Goal: Book appointment/travel/reservation

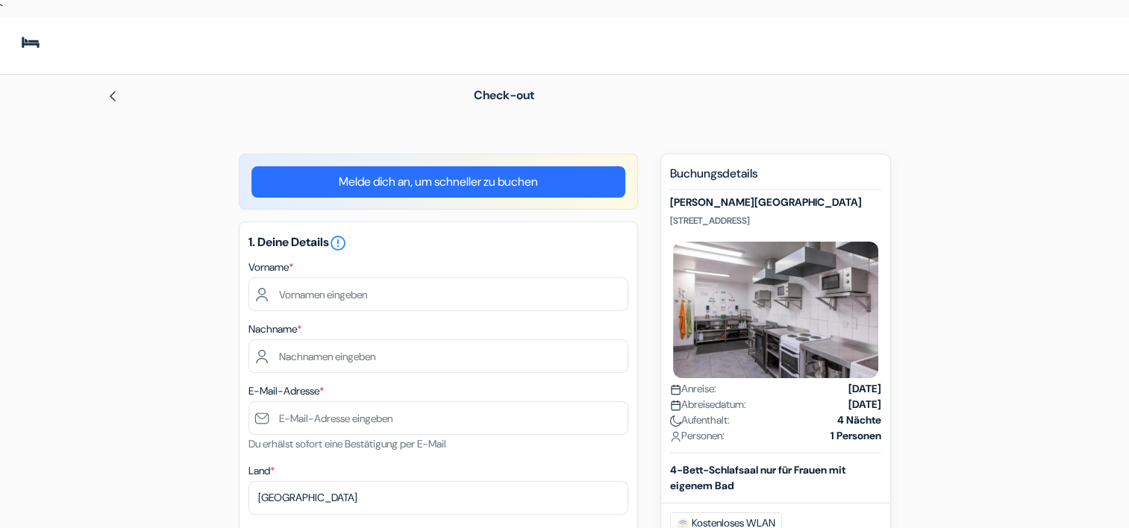
click at [308, 260] on div "Vorname *" at bounding box center [439, 284] width 380 height 53
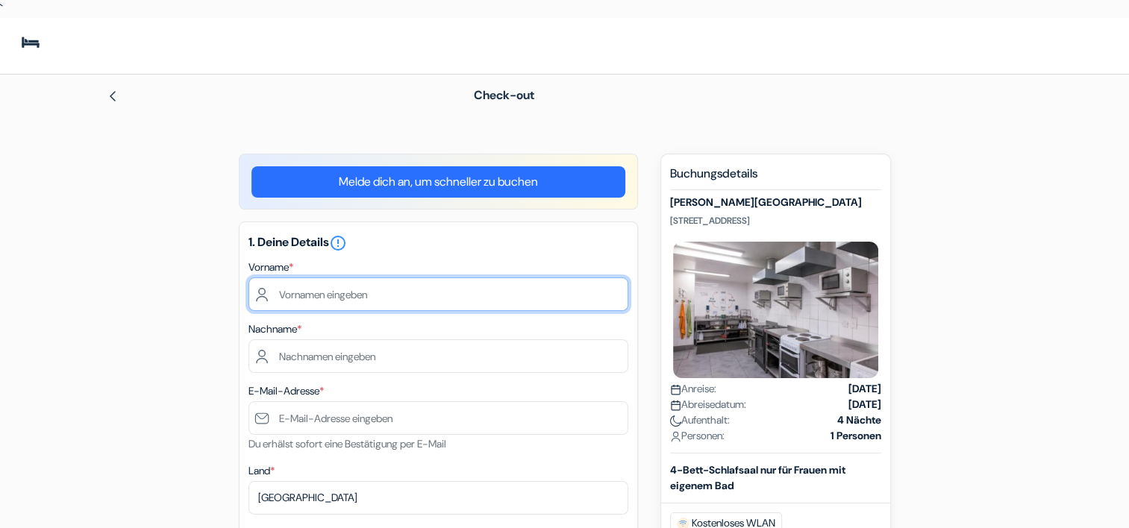
click at [267, 293] on input "text" at bounding box center [439, 295] width 380 height 34
type input "[PERSON_NAME]"
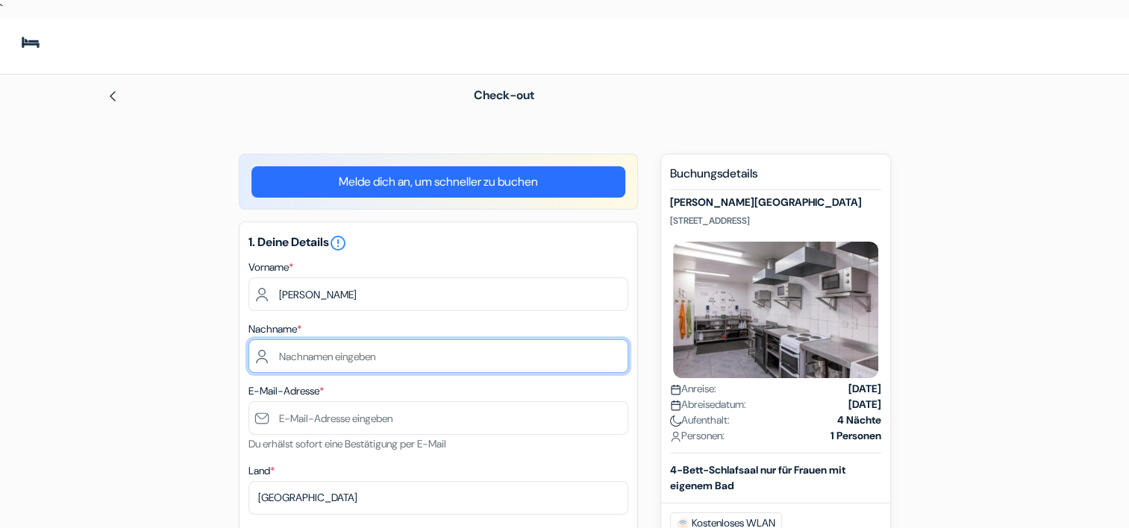
type input "Kaiser"
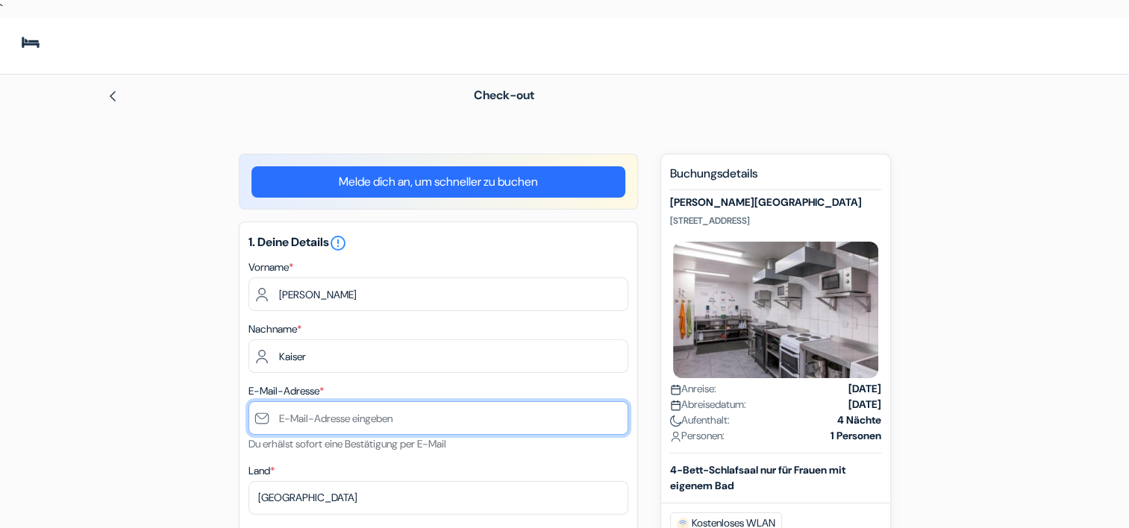
click at [320, 417] on input "text" at bounding box center [439, 419] width 380 height 34
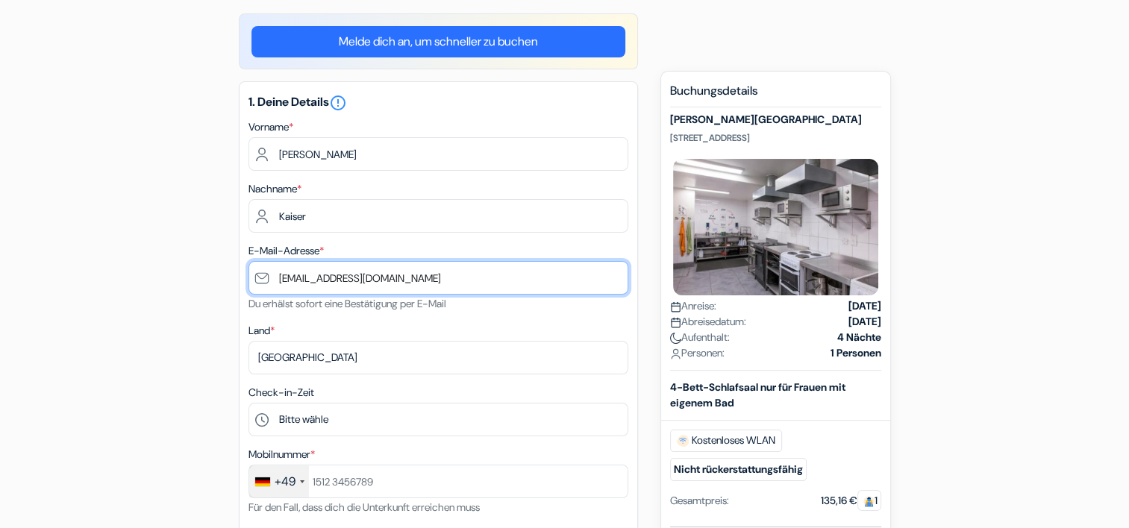
scroll to position [149, 0]
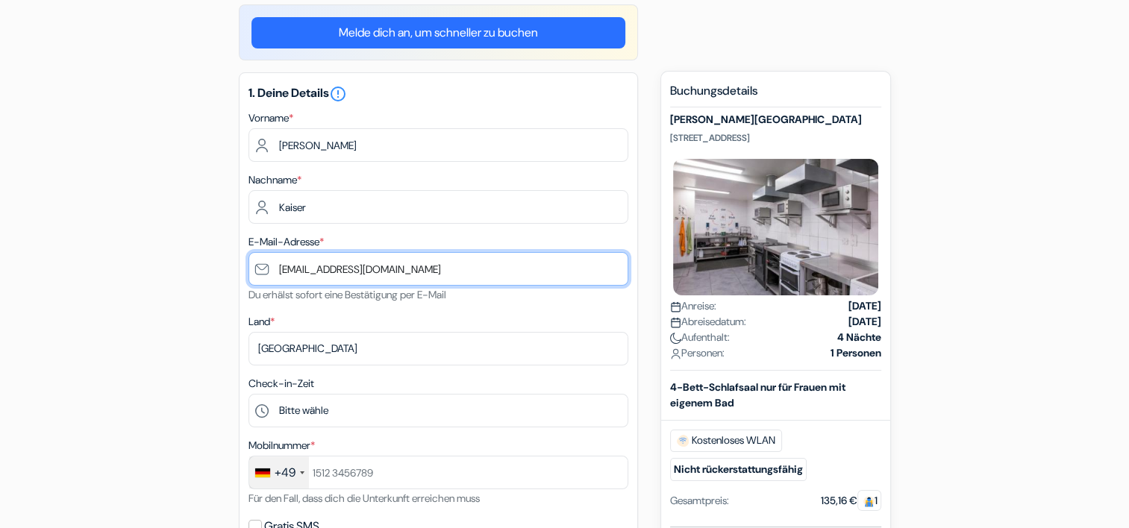
type input "[EMAIL_ADDRESS][DOMAIN_NAME]"
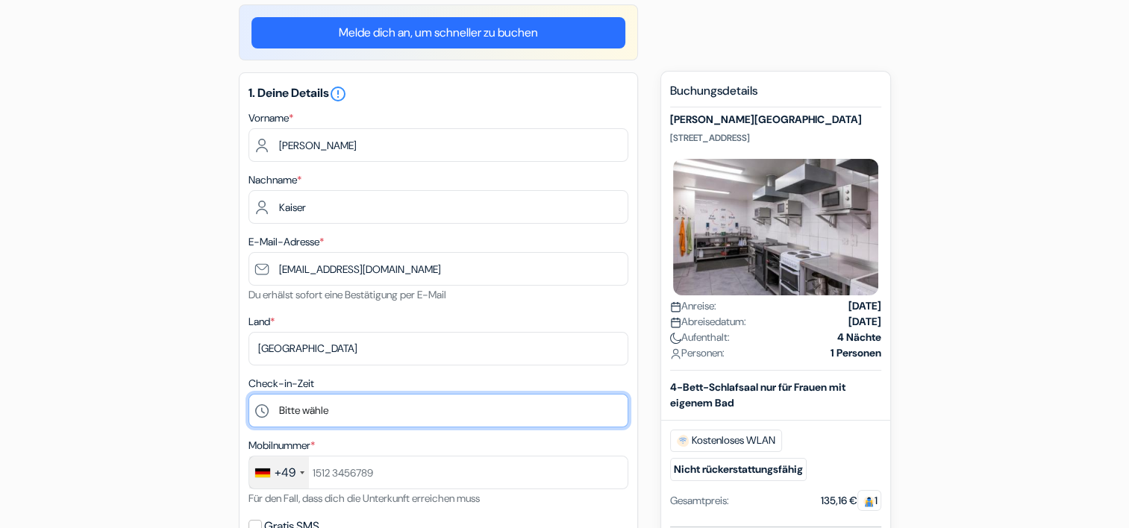
click at [282, 415] on select "Bitte wähle 1:00 2:00 3:00 4:00 5:00 6:00 7:00 8:00 9:00 10:00 11:00 12:00 13:0…" at bounding box center [439, 411] width 380 height 34
select select "11"
click at [249, 395] on select "Bitte wähle 1:00 2:00 3:00 4:00 5:00 6:00 7:00 8:00 9:00 10:00 11:00 12:00 13:0…" at bounding box center [439, 411] width 380 height 34
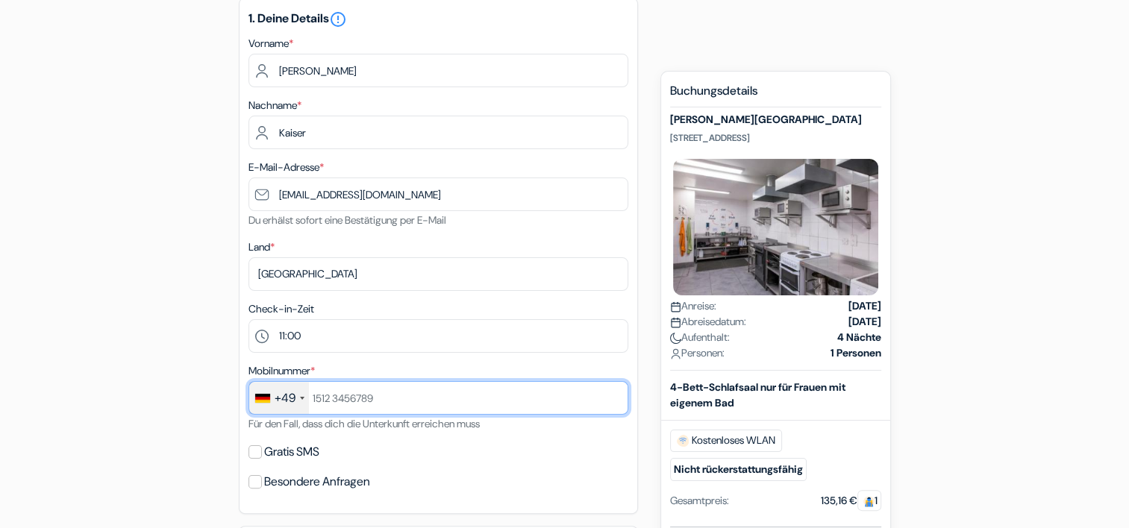
drag, startPoint x: 379, startPoint y: 399, endPoint x: 309, endPoint y: 393, distance: 70.5
click at [309, 393] on input "text" at bounding box center [439, 398] width 380 height 34
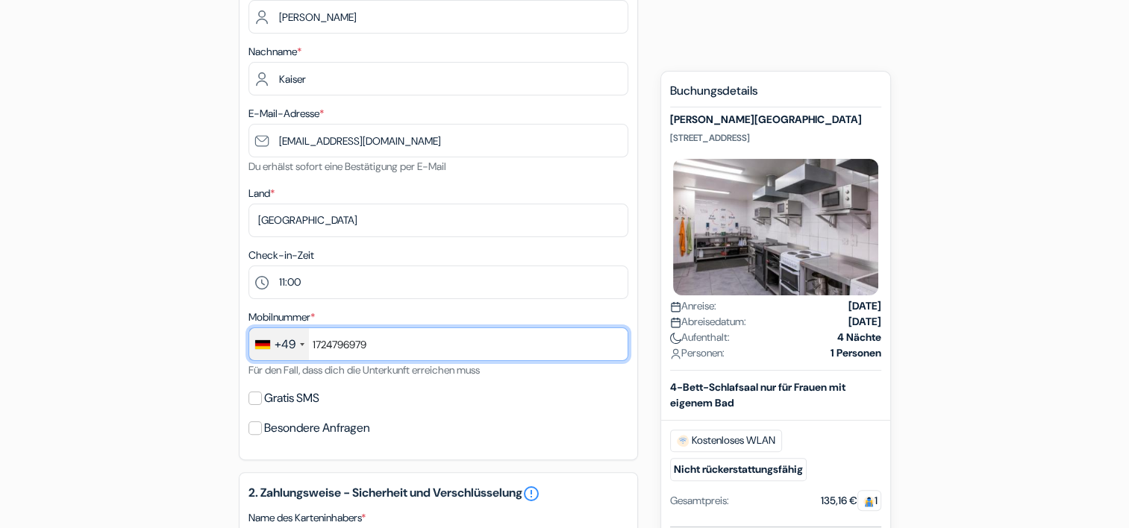
scroll to position [299, 0]
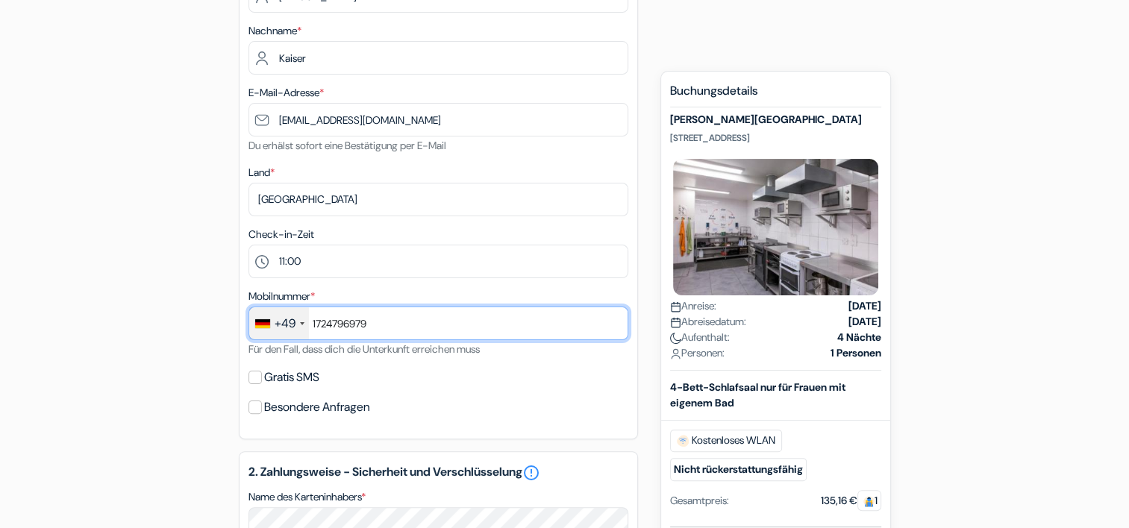
type input "1724796979"
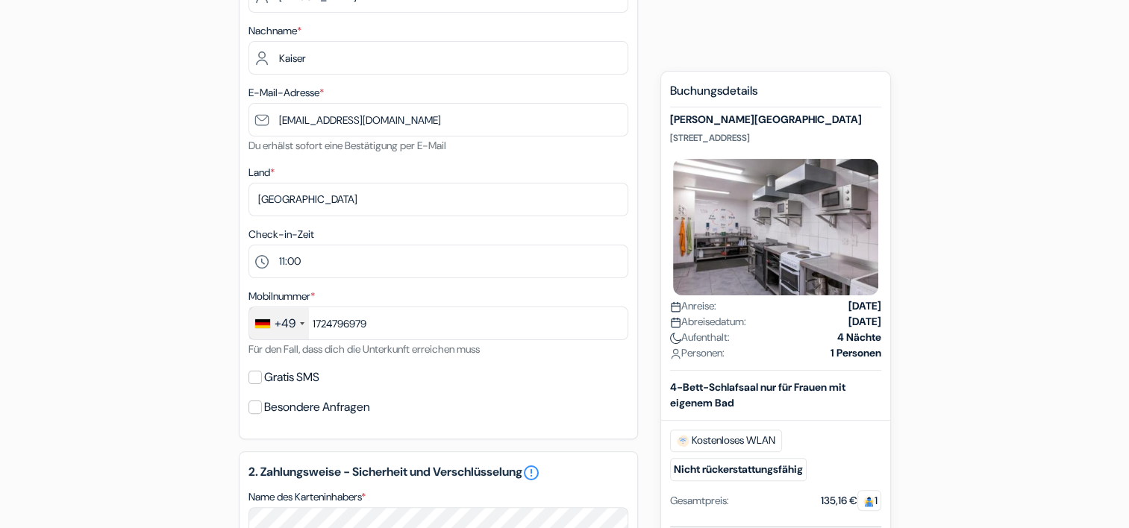
click at [472, 394] on div "1. Deine Details error_outline Vorname * [PERSON_NAME] Nachname * Kaiser E-Mail…" at bounding box center [438, 181] width 399 height 516
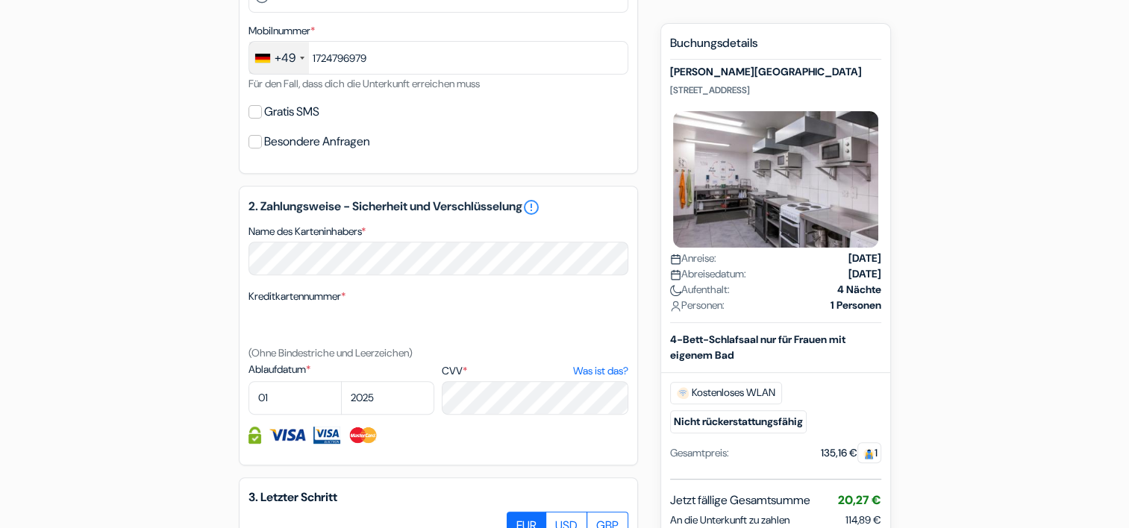
scroll to position [597, 0]
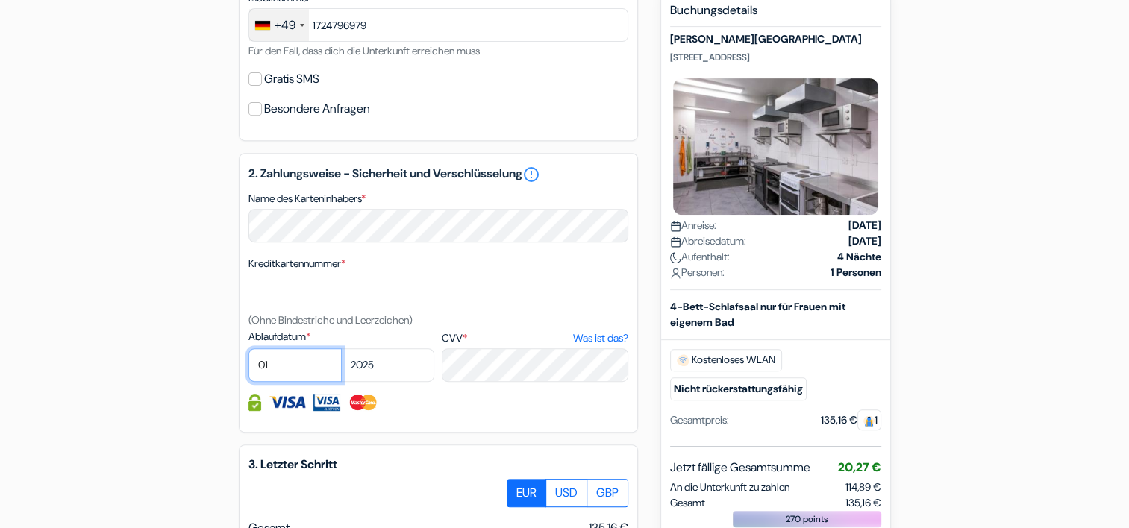
click at [313, 363] on select "01 02 03 04 05 06 07 08 09 10 11 12" at bounding box center [295, 366] width 93 height 34
select select "06"
click at [249, 350] on select "01 02 03 04 05 06 07 08 09 10 11 12" at bounding box center [295, 366] width 93 height 34
click at [384, 367] on select "2025 2026 2027 2028 2029 2030 2031 2032 2033 2034 2035 2036 2037 2038 2039 2040…" at bounding box center [387, 366] width 93 height 34
select select "2028"
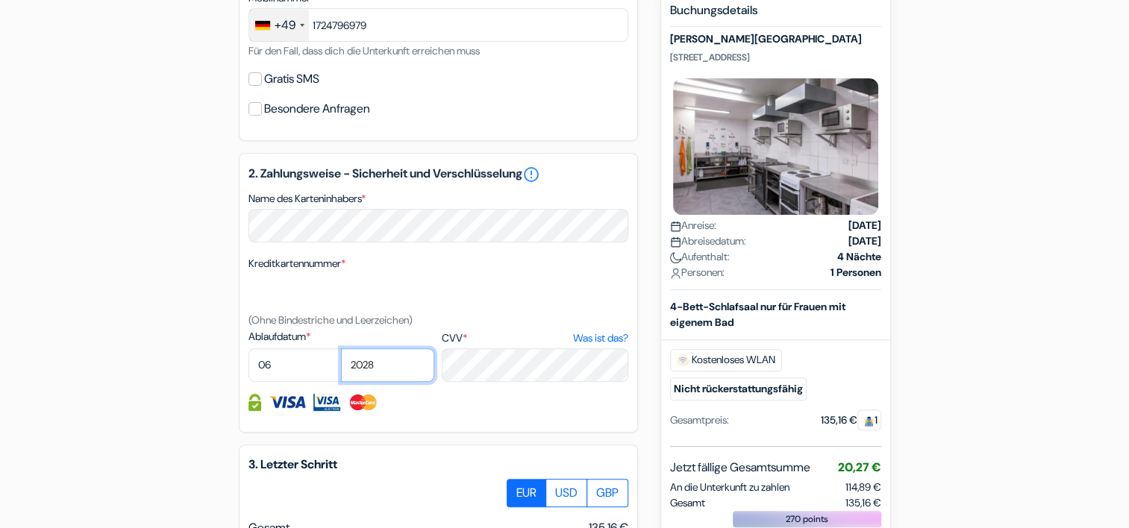
click at [341, 350] on select "2025 2026 2027 2028 2029 2030 2031 2032 2033 2034 2035 2036 2037 2038 2039 2040…" at bounding box center [387, 366] width 93 height 34
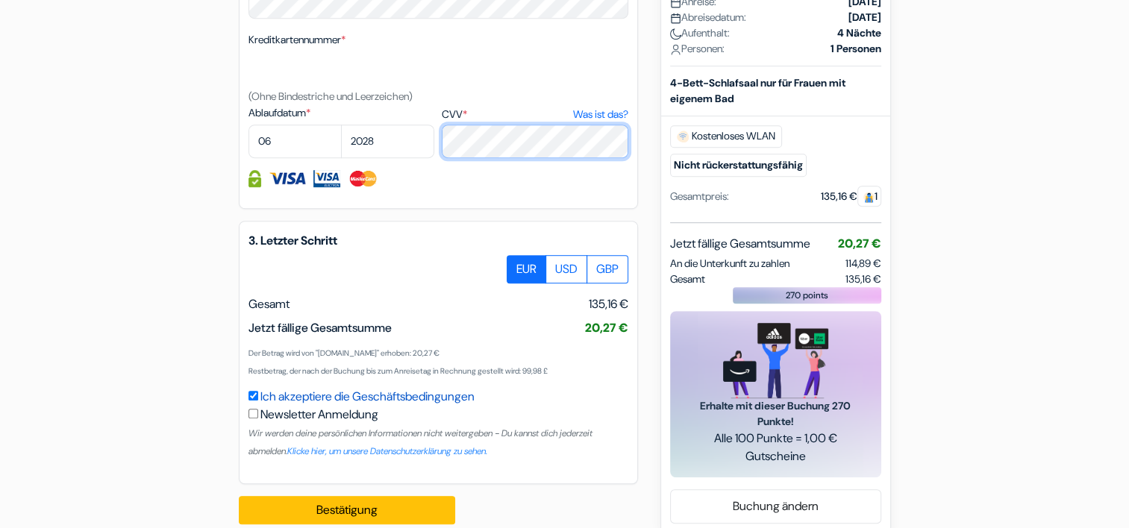
scroll to position [845, 0]
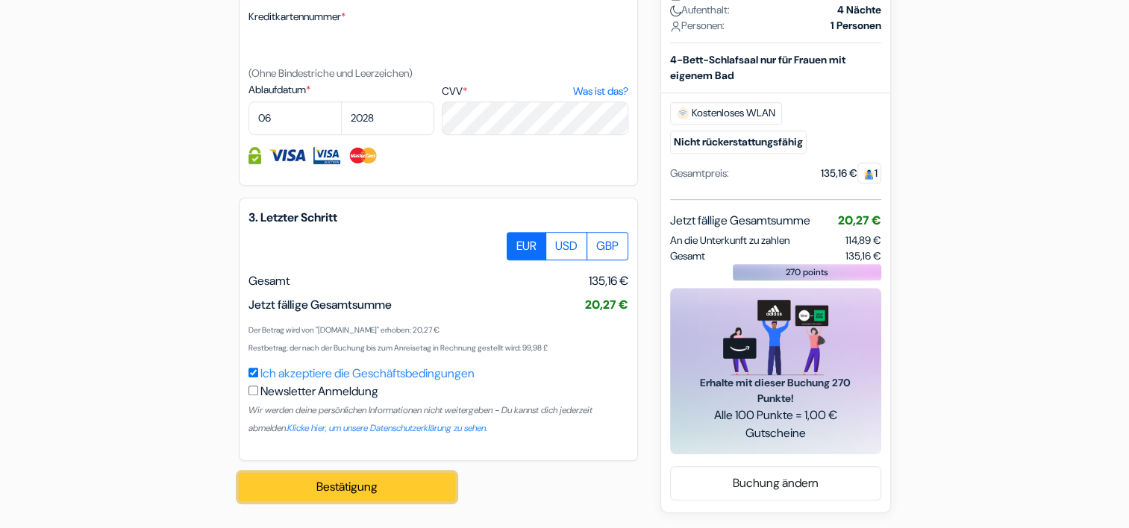
click at [305, 484] on button "Bestätigung Loading..." at bounding box center [347, 487] width 216 height 28
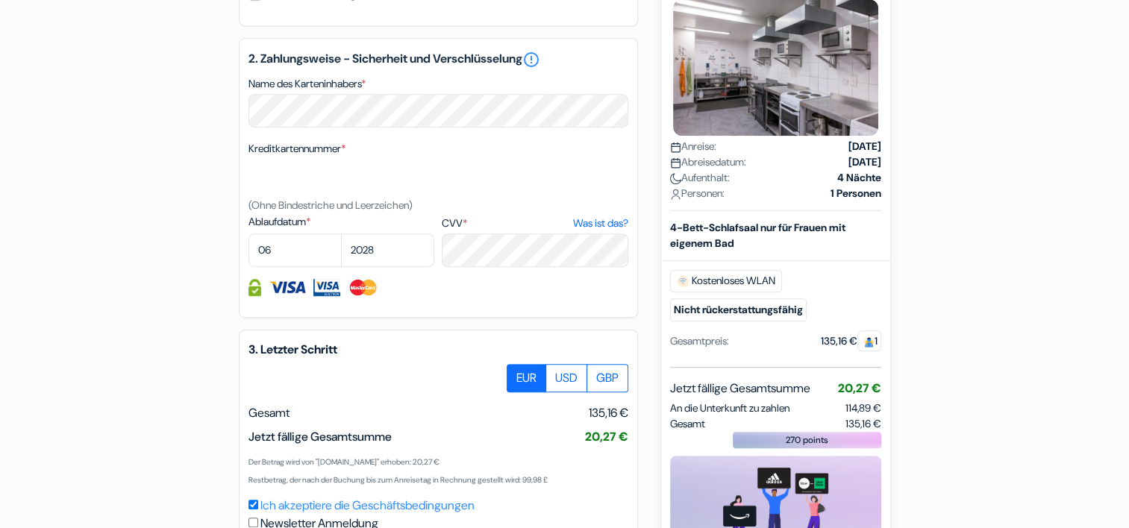
scroll to position [546, 0]
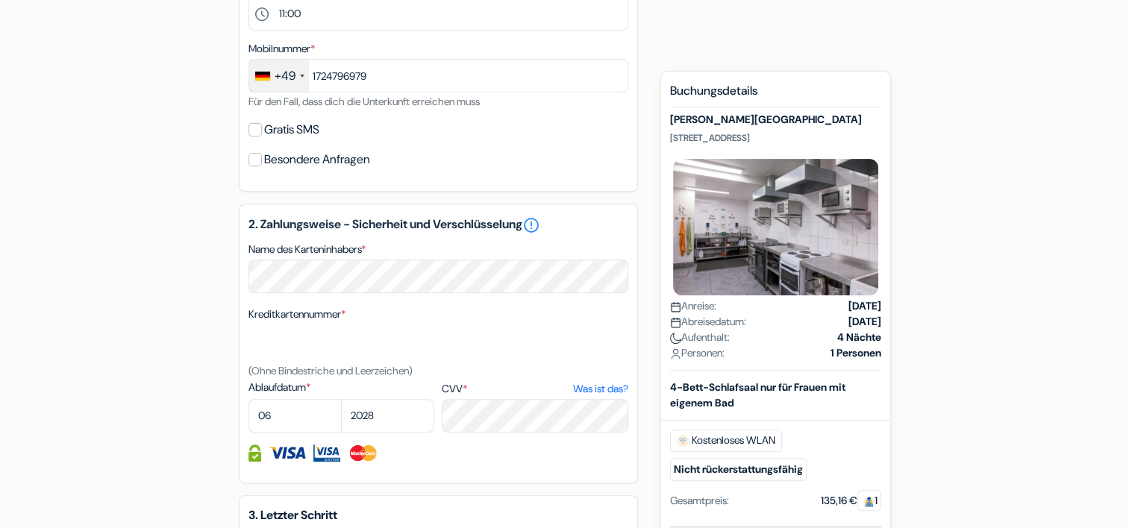
click at [358, 460] on img at bounding box center [363, 453] width 31 height 17
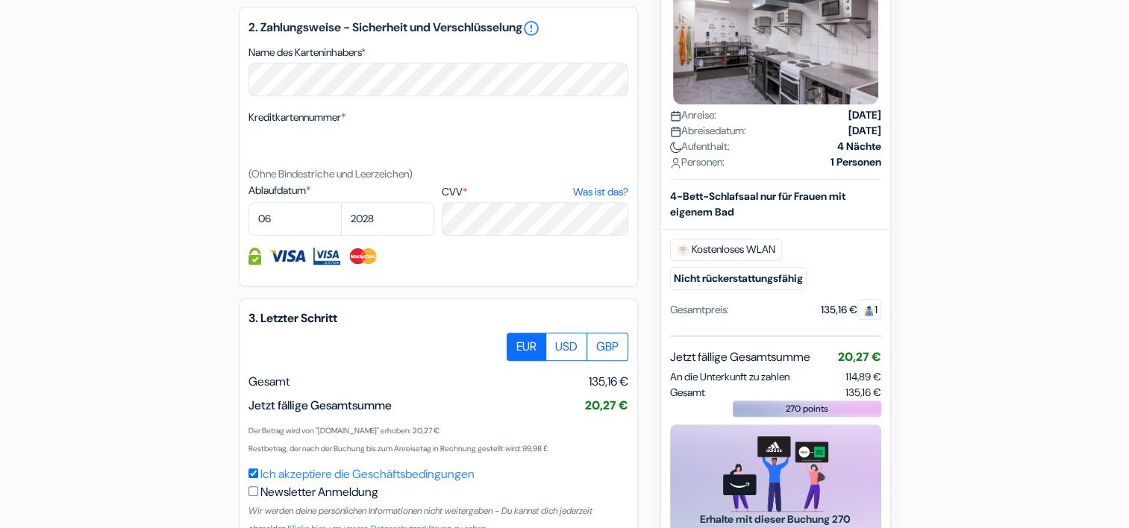
scroll to position [770, 0]
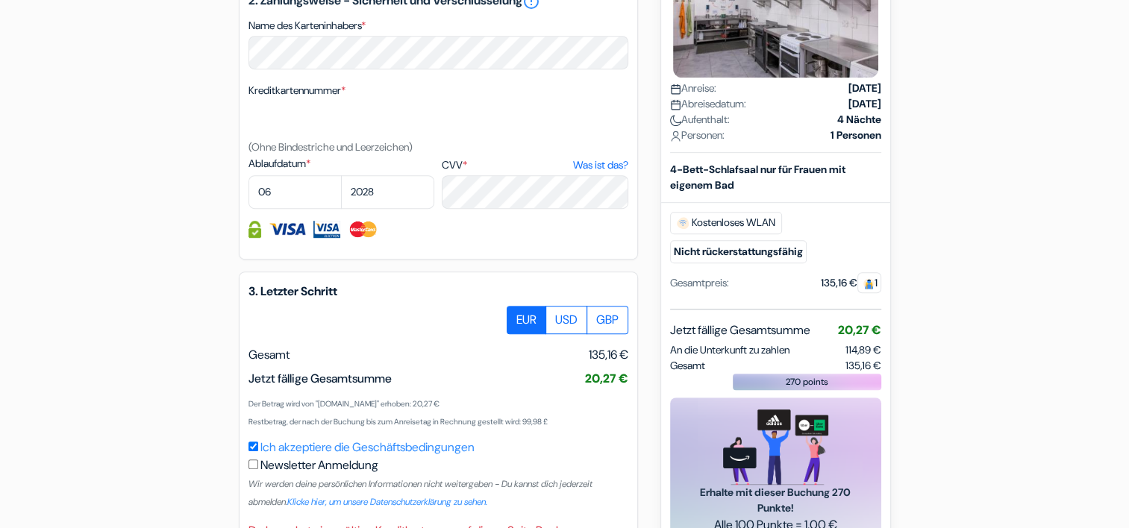
click at [528, 316] on label "EUR" at bounding box center [527, 320] width 40 height 28
click at [517, 316] on input "EUR" at bounding box center [513, 311] width 10 height 10
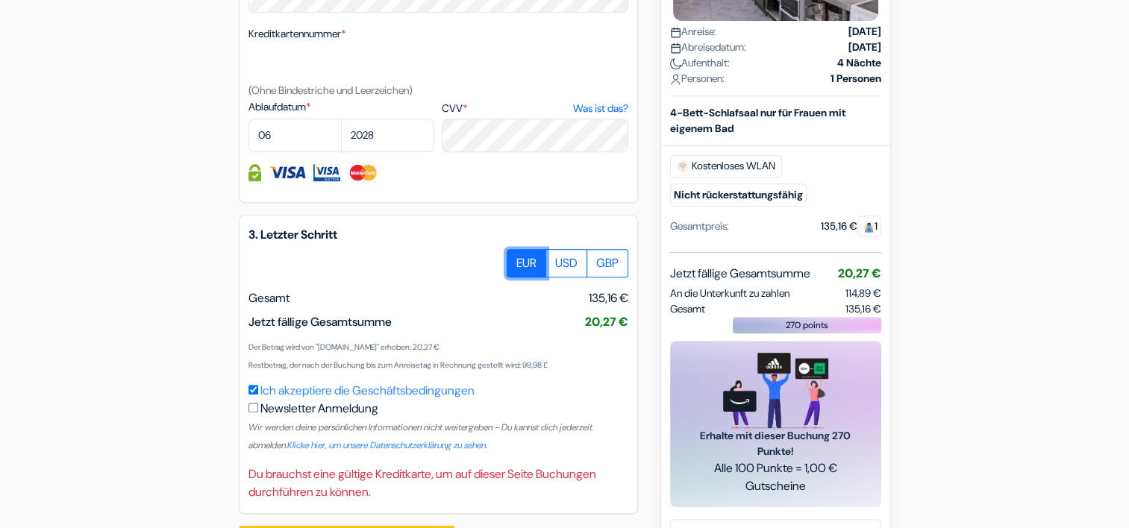
scroll to position [657, 0]
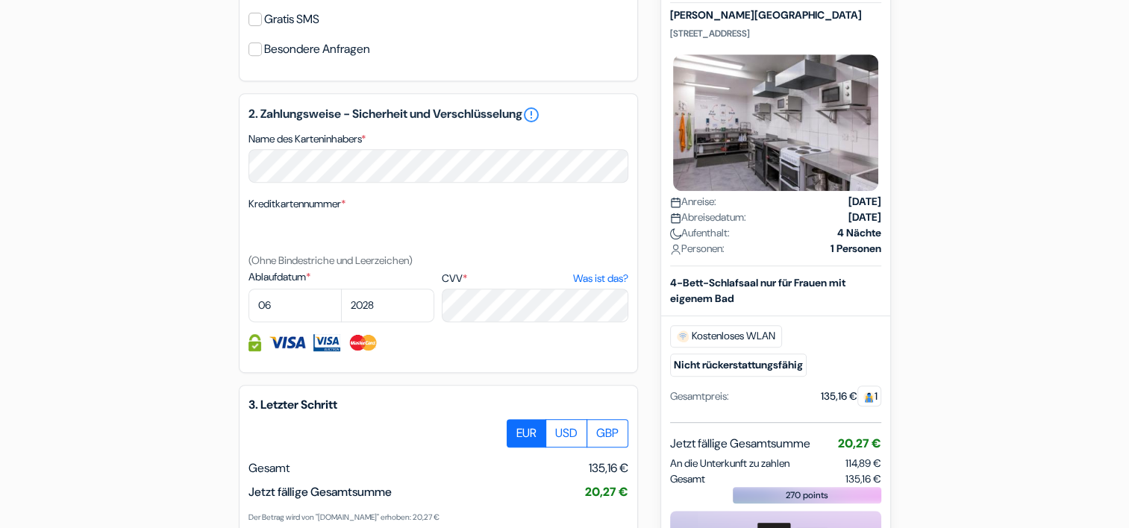
click at [295, 347] on img at bounding box center [287, 342] width 37 height 17
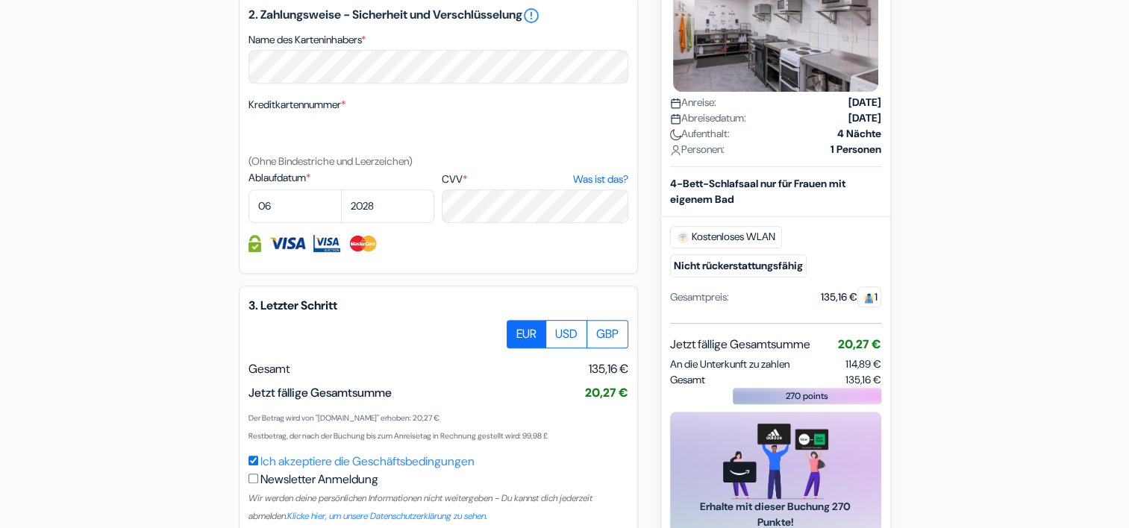
scroll to position [806, 0]
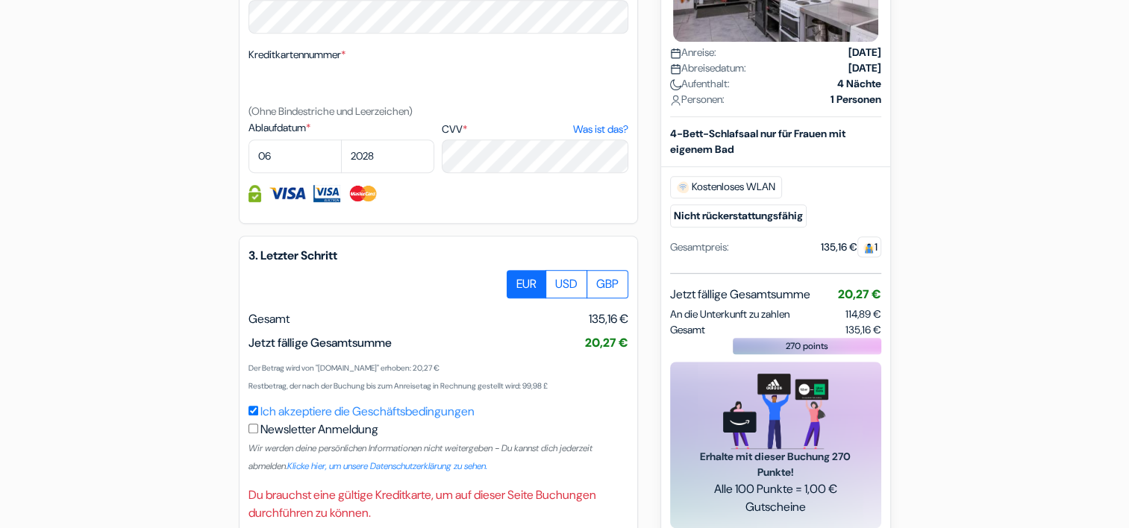
click at [522, 278] on label "EUR" at bounding box center [527, 284] width 40 height 28
click at [517, 278] on input "EUR" at bounding box center [513, 275] width 10 height 10
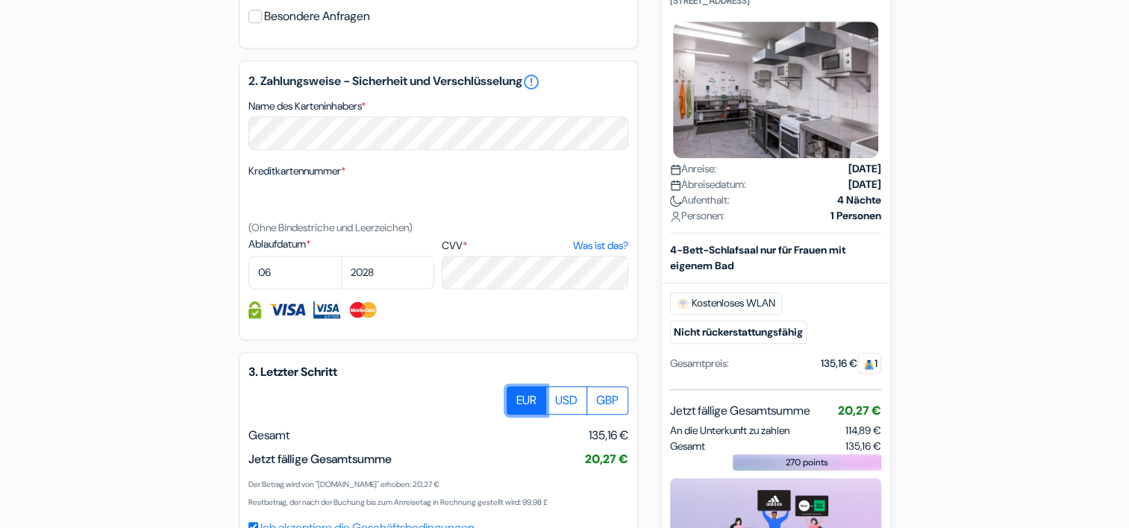
scroll to position [881, 0]
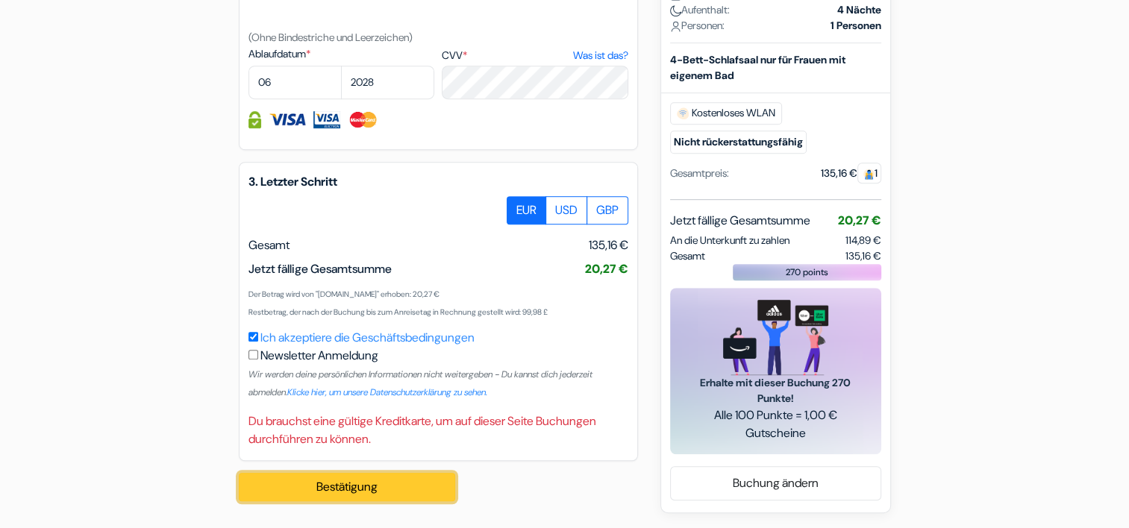
click at [359, 484] on button "Bestätigung Loading..." at bounding box center [347, 487] width 216 height 28
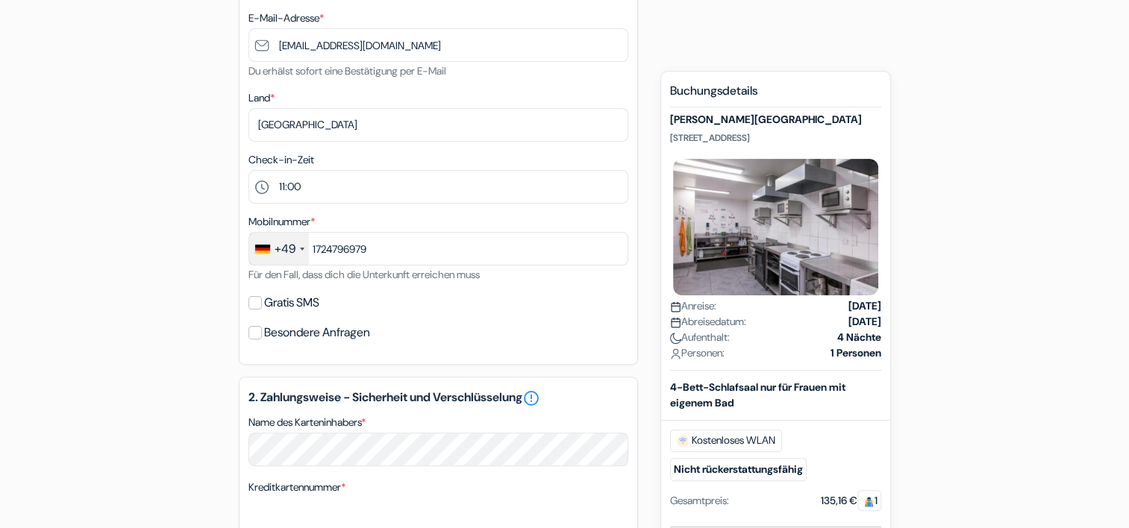
scroll to position [448, 0]
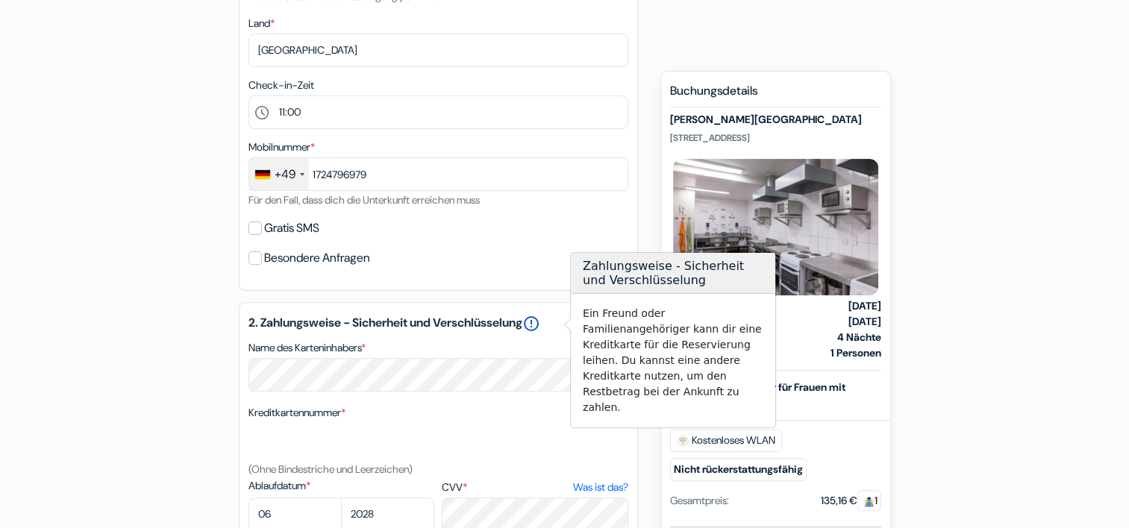
click at [540, 328] on link "error_outline" at bounding box center [531, 324] width 18 height 18
click at [522, 340] on div "Name des Karteninhabers *" at bounding box center [439, 365] width 380 height 53
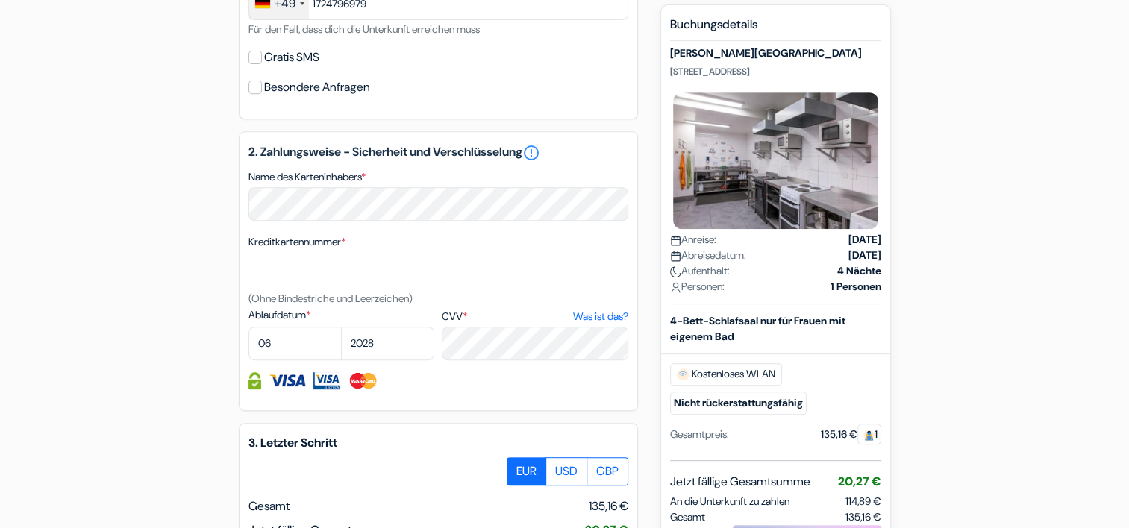
scroll to position [657, 0]
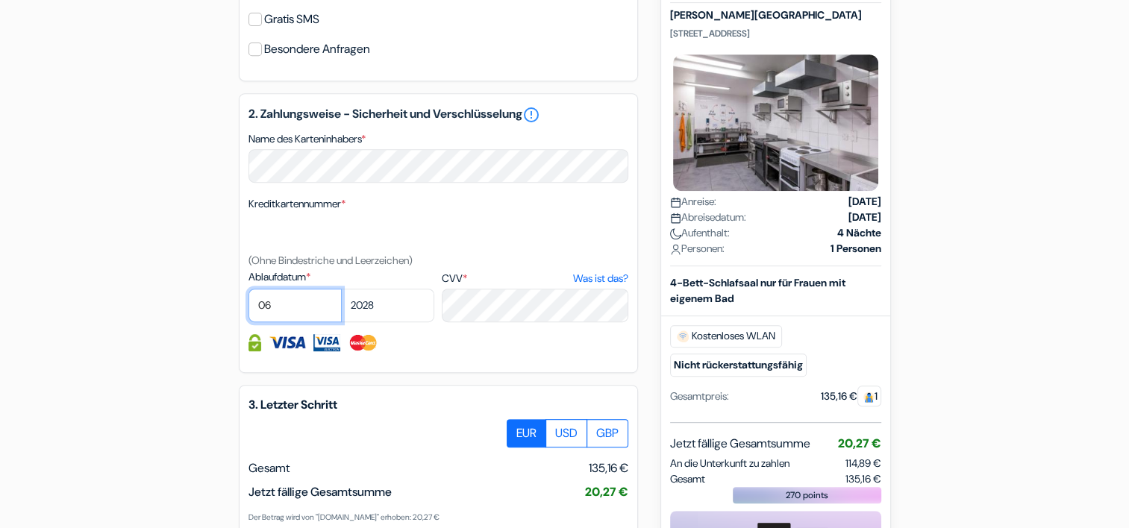
click at [280, 302] on select "01 02 03 04 05 06 07 08 09 10 11 12" at bounding box center [295, 306] width 93 height 34
click at [249, 290] on select "01 02 03 04 05 06 07 08 09 10 11 12" at bounding box center [295, 306] width 93 height 34
click at [416, 298] on select "2025 2026 2027 2028 2029 2030 2031 2032 2033 2034 2035 2036 2037 2038 2039 2040…" at bounding box center [387, 306] width 93 height 34
click at [341, 290] on select "2025 2026 2027 2028 2029 2030 2031 2032 2033 2034 2035 2036 2037 2038 2039 2040…" at bounding box center [387, 306] width 93 height 34
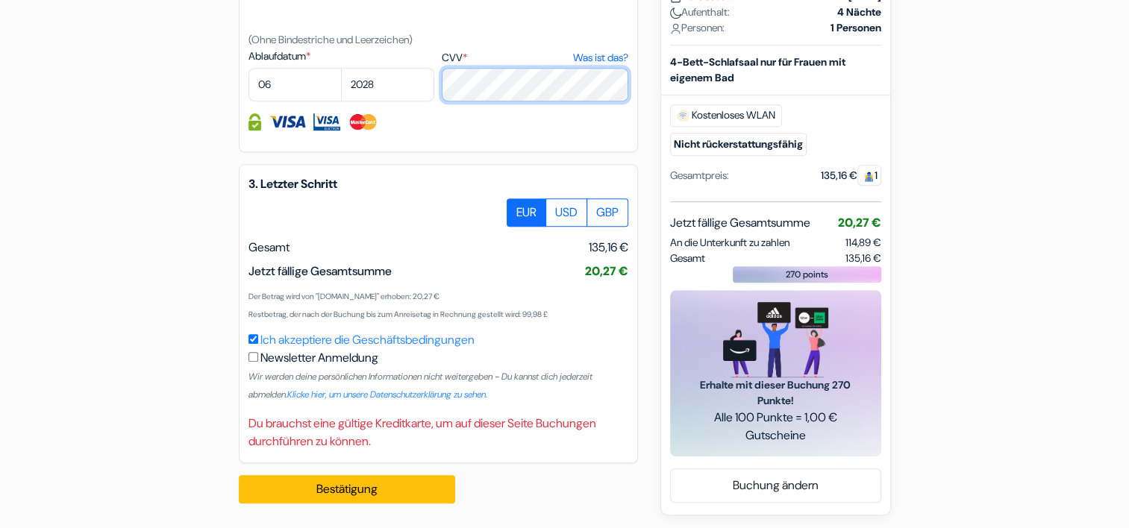
scroll to position [881, 0]
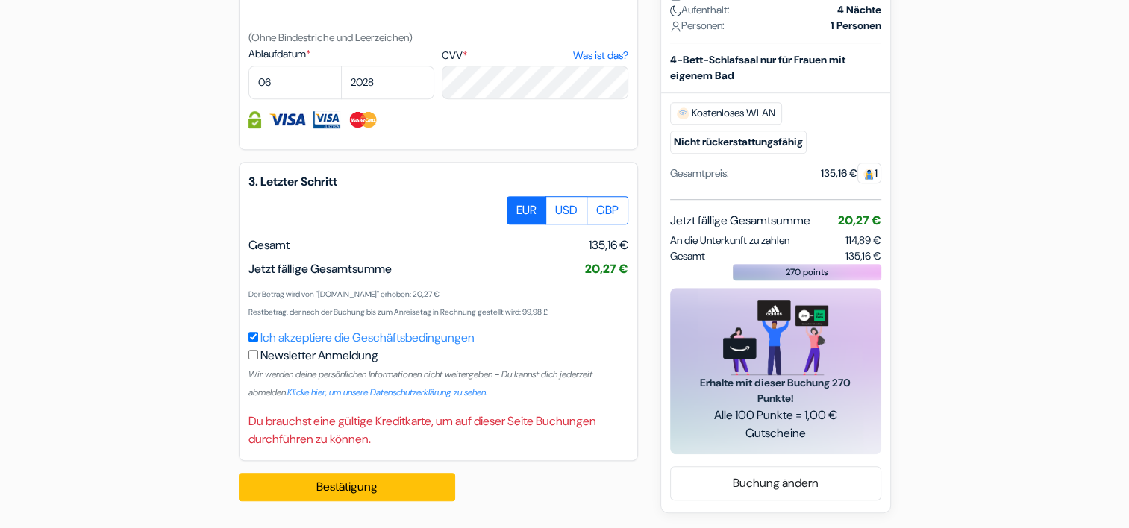
click at [251, 341] on input "Ich akzeptiere die Geschäftsbedingungen" at bounding box center [254, 337] width 10 height 10
click at [261, 337] on link "Ich akzeptiere die Geschäftsbedingungen" at bounding box center [367, 338] width 214 height 16
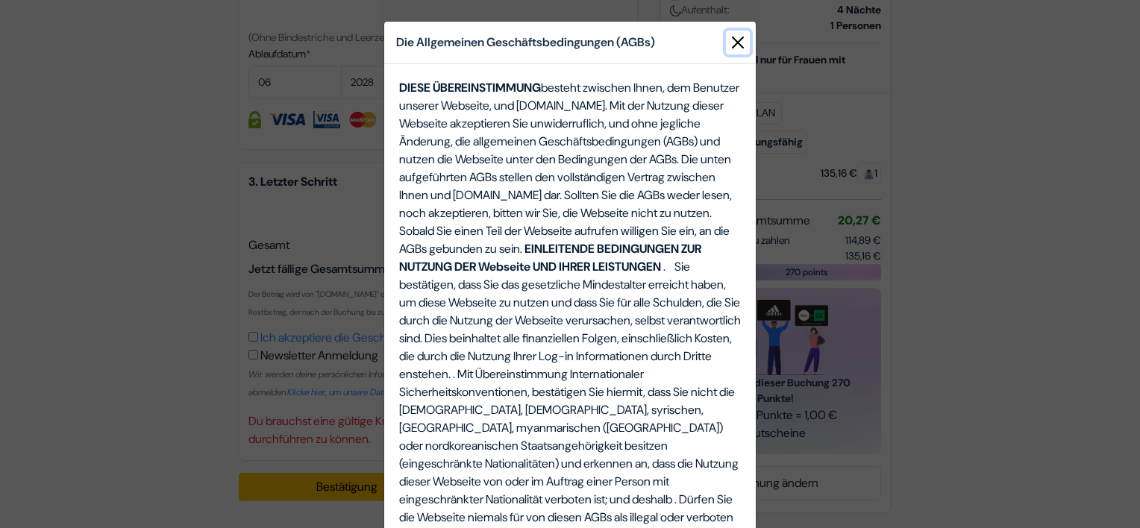
click at [743, 39] on button "Close" at bounding box center [738, 43] width 24 height 24
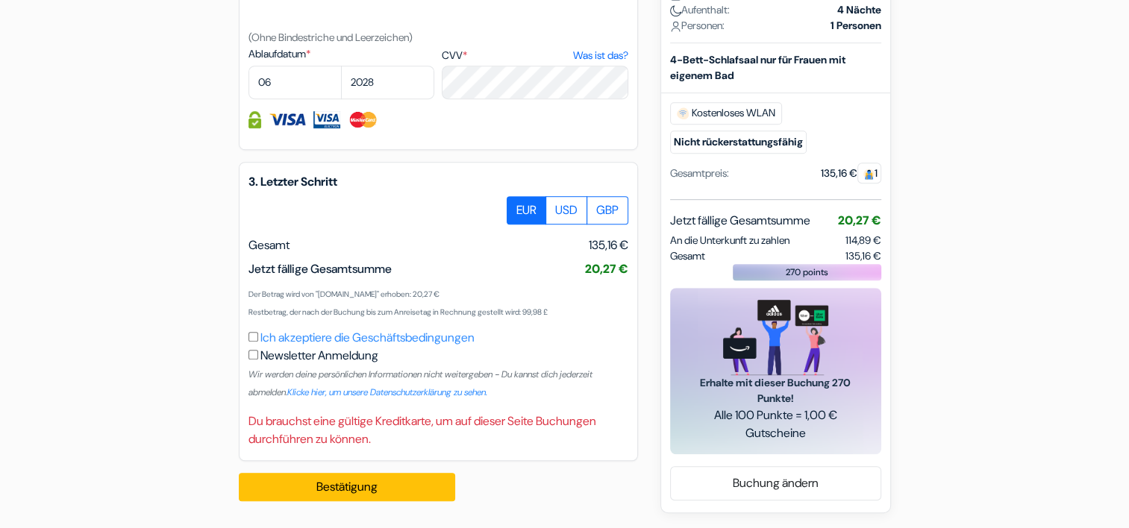
click at [251, 340] on input "Ich akzeptiere die Geschäftsbedingungen" at bounding box center [254, 337] width 10 height 10
checkbox input "true"
click at [337, 486] on button "Bestätigung Loading..." at bounding box center [347, 487] width 216 height 28
click at [807, 486] on link "Buchung ändern" at bounding box center [776, 483] width 210 height 28
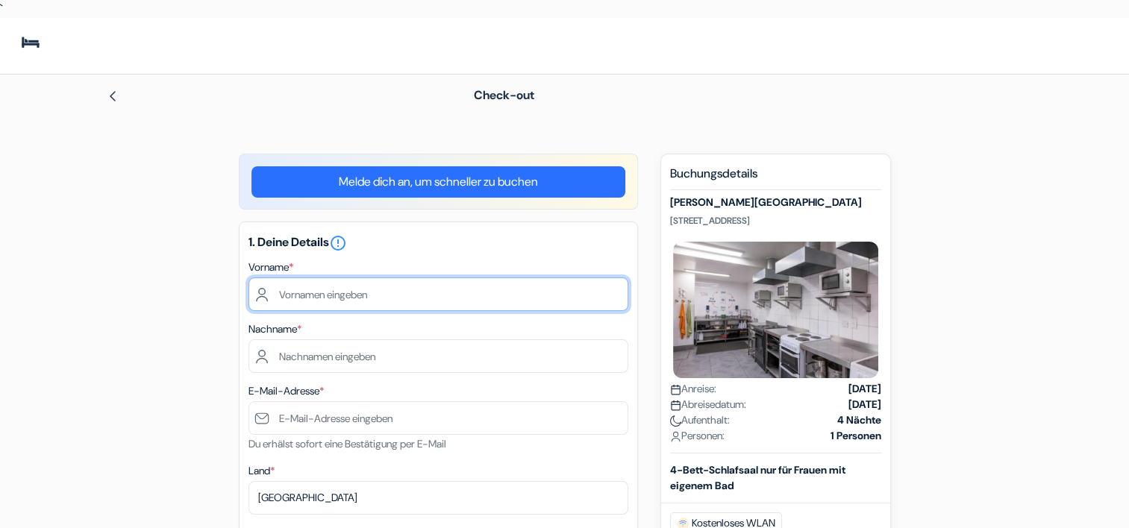
click at [312, 292] on input "text" at bounding box center [439, 295] width 380 height 34
type input "[PERSON_NAME]"
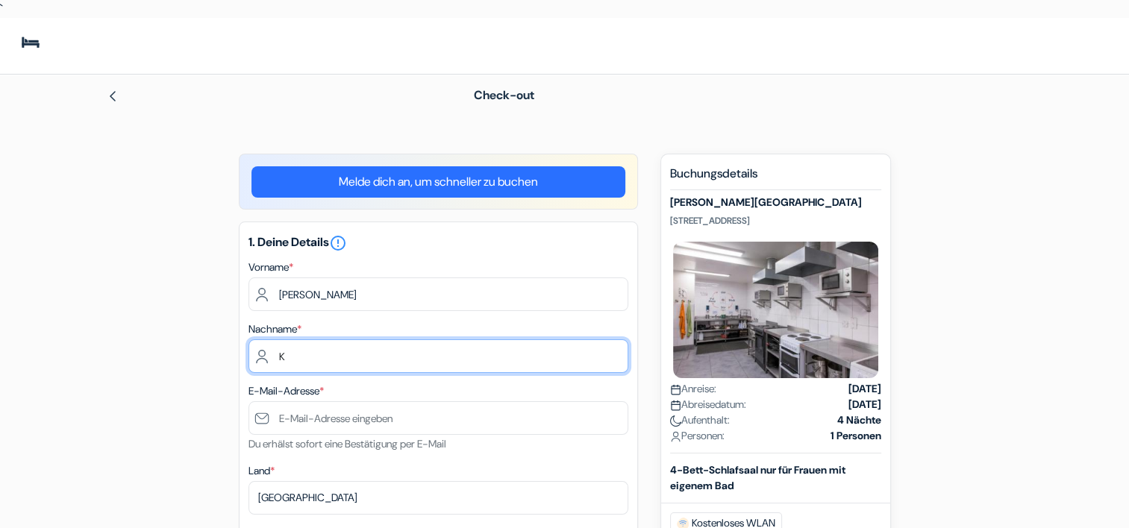
type input "Kaiser"
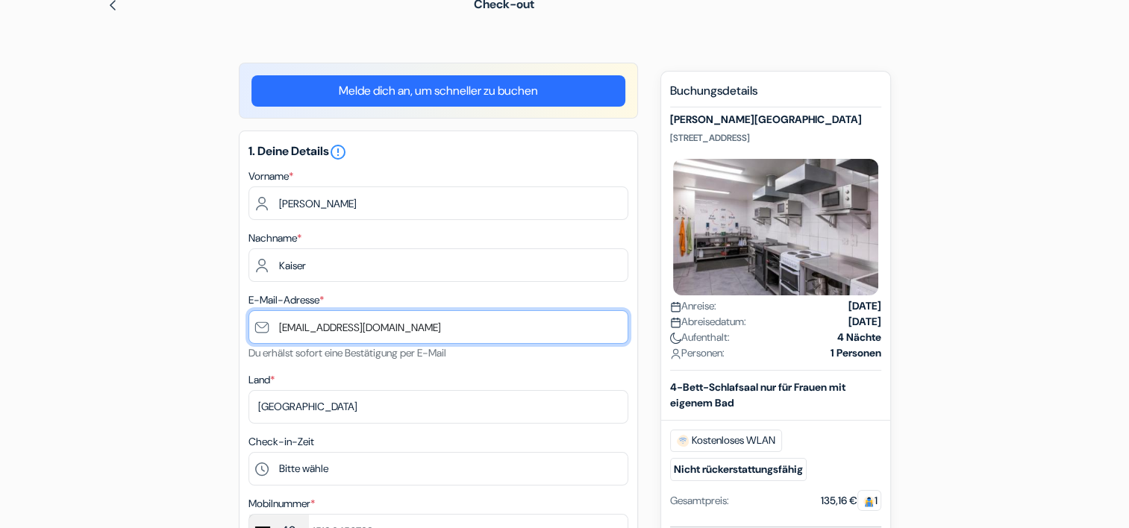
scroll to position [149, 0]
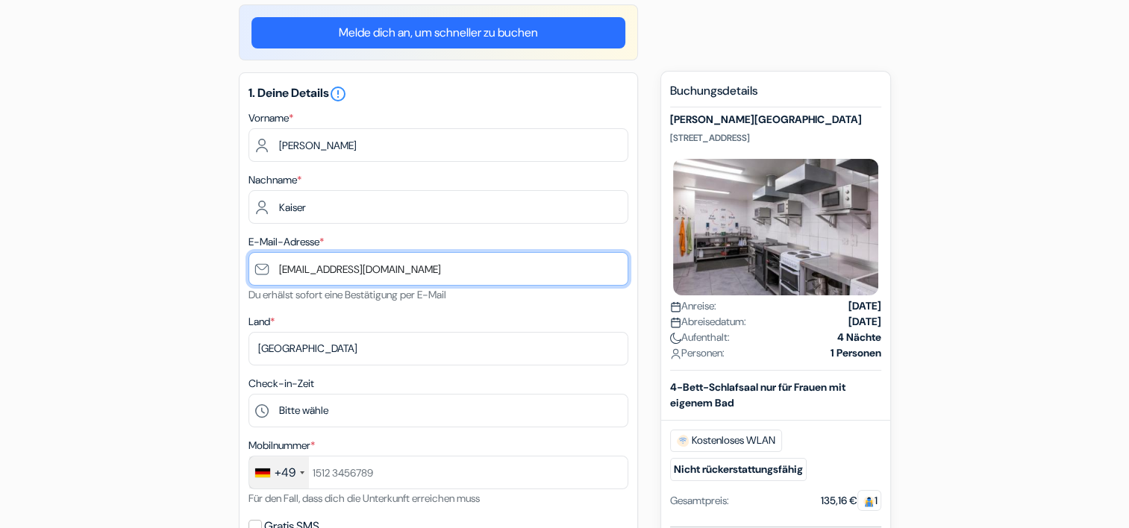
type input "[EMAIL_ADDRESS][DOMAIN_NAME]"
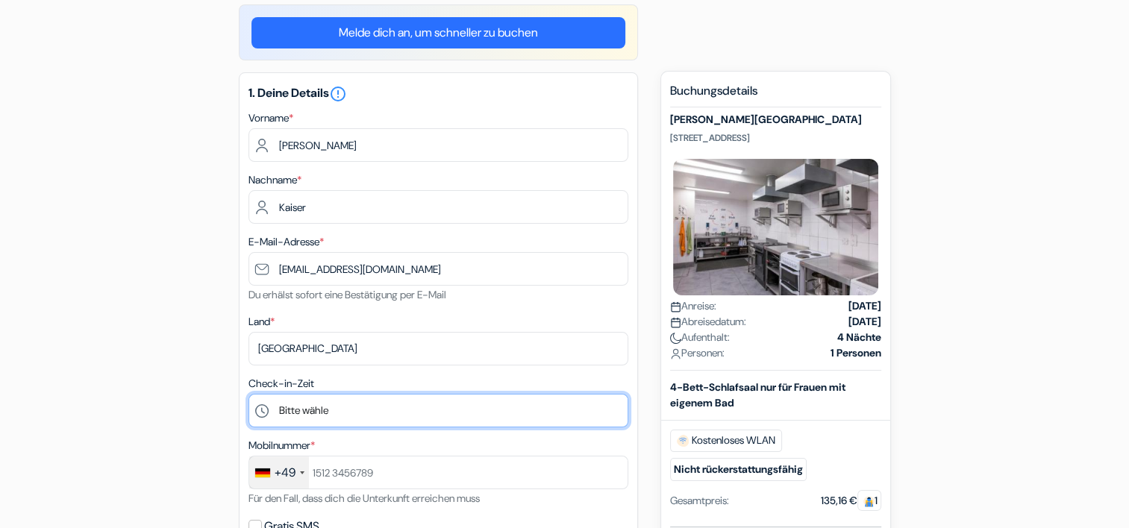
click at [266, 413] on select "Bitte wähle 1:00 2:00 3:00 4:00 5:00 6:00 7:00 8:00 9:00 10:00 11:00 12:00 13:0…" at bounding box center [439, 411] width 380 height 34
select select "11"
click at [249, 395] on select "Bitte wähle 1:00 2:00 3:00 4:00 5:00 6:00 7:00 8:00 9:00 10:00 11:00 12:00 13:0…" at bounding box center [439, 411] width 380 height 34
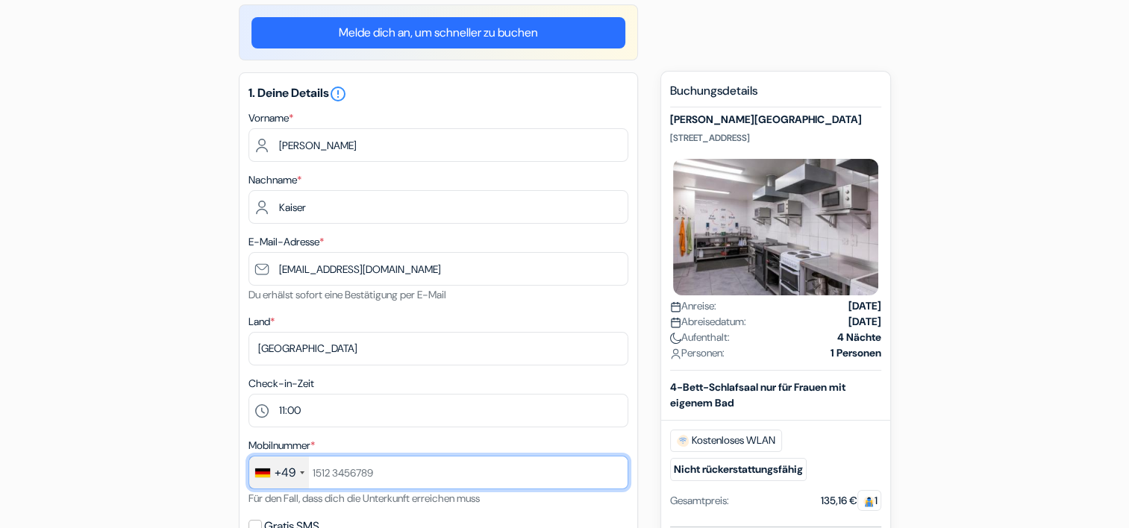
click at [316, 472] on input "text" at bounding box center [439, 473] width 380 height 34
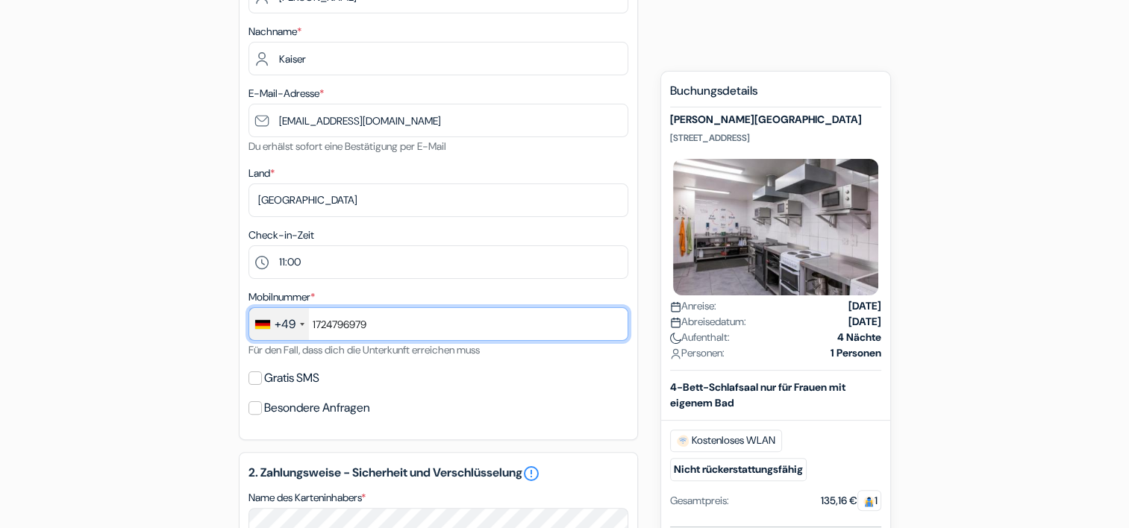
scroll to position [299, 0]
type input "1724796979"
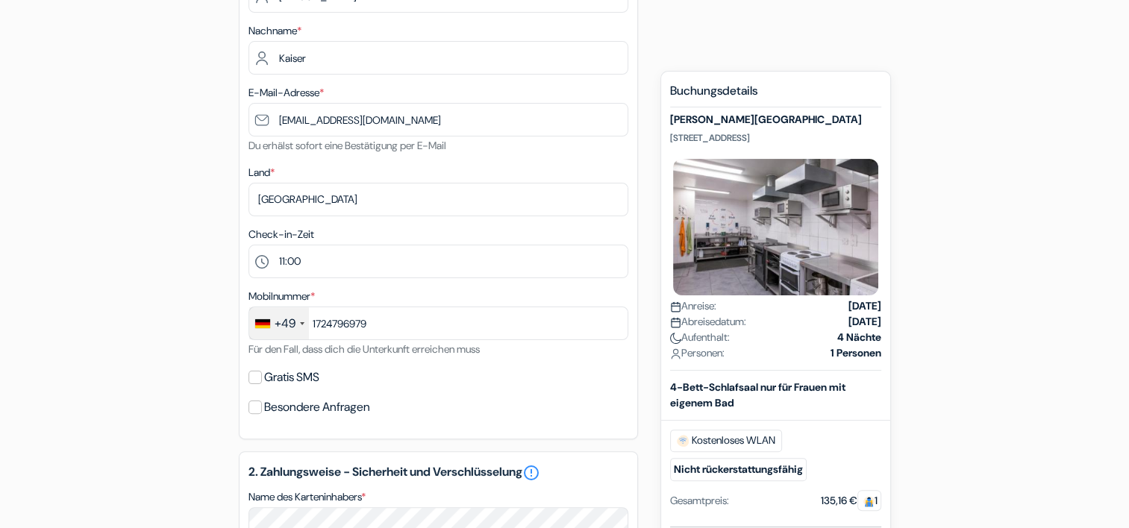
click at [220, 375] on div "add_box Astor Hyde Park 191 Queensgate, London, England Details zur Unterkunft …" at bounding box center [564, 457] width 985 height 1204
click at [259, 381] on input "Gratis SMS" at bounding box center [255, 377] width 13 height 13
checkbox input "true"
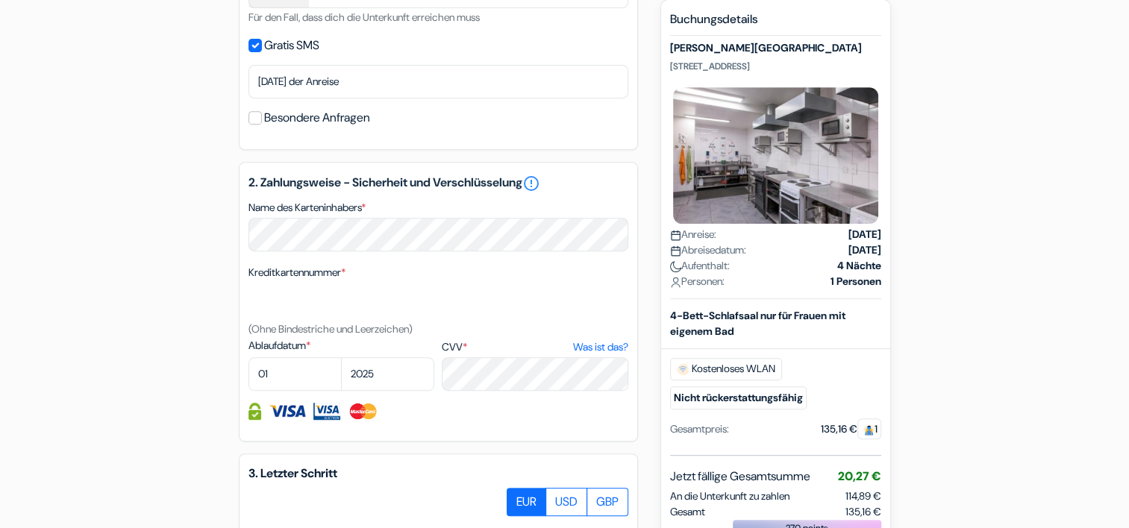
scroll to position [672, 0]
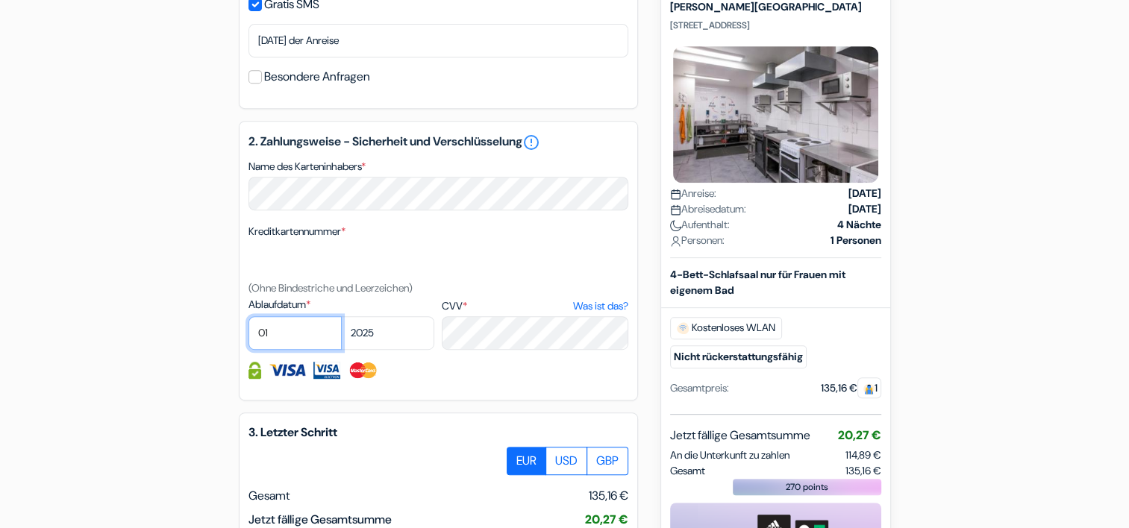
click at [289, 342] on select "01 02 03 04 05 06 07 08 09 10 11 12" at bounding box center [295, 333] width 93 height 34
select select "06"
click at [249, 318] on select "01 02 03 04 05 06 07 08 09 10 11 12" at bounding box center [295, 333] width 93 height 34
click at [381, 337] on select "2025 2026 2027 2028 2029 2030 2031 2032 2033 2034 2035 2036 2037 2038 2039 2040…" at bounding box center [387, 333] width 93 height 34
select select "2028"
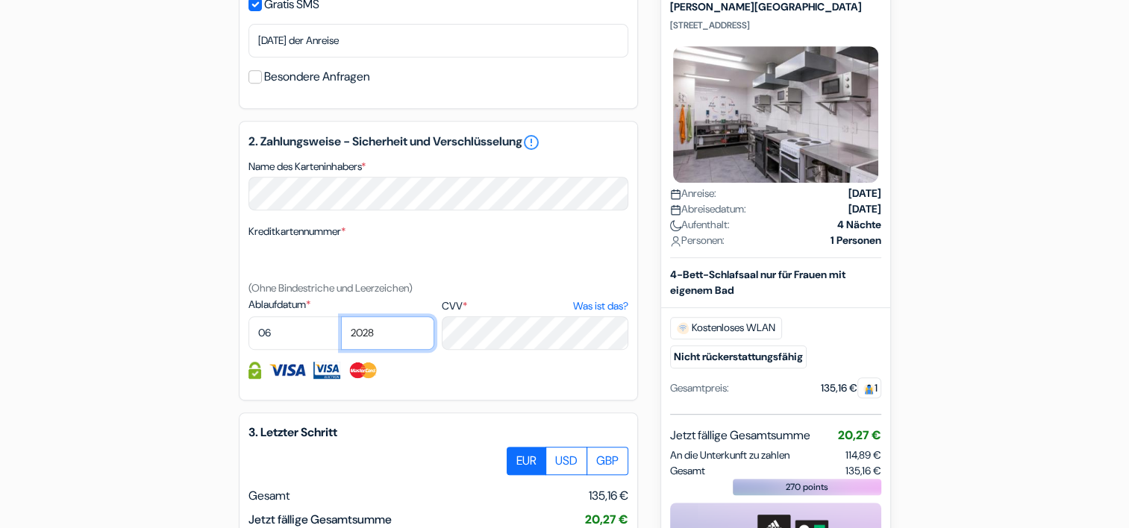
click at [341, 318] on select "2025 2026 2027 2028 2029 2030 2031 2032 2033 2034 2035 2036 2037 2038 2039 2040…" at bounding box center [387, 333] width 93 height 34
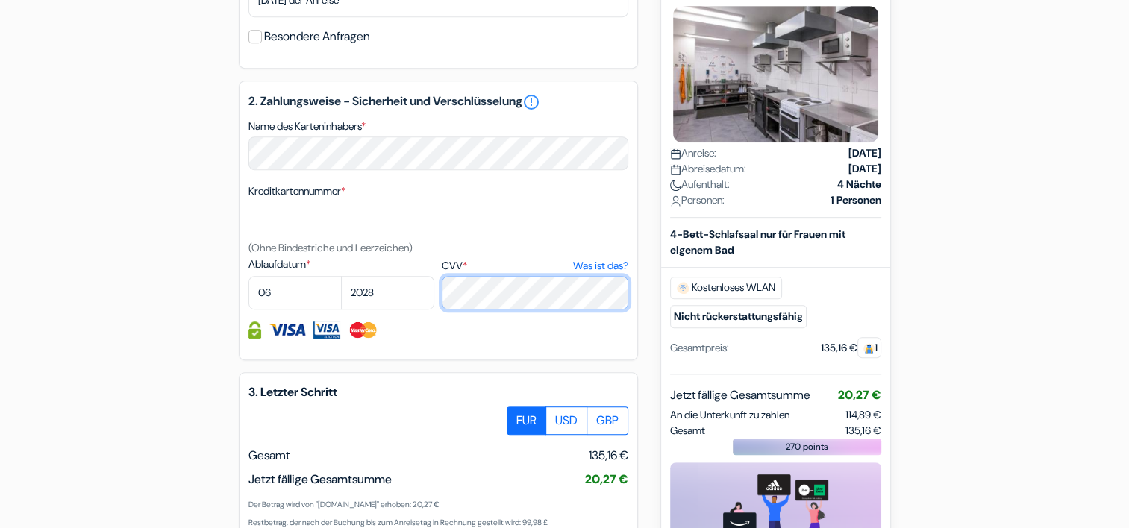
scroll to position [746, 0]
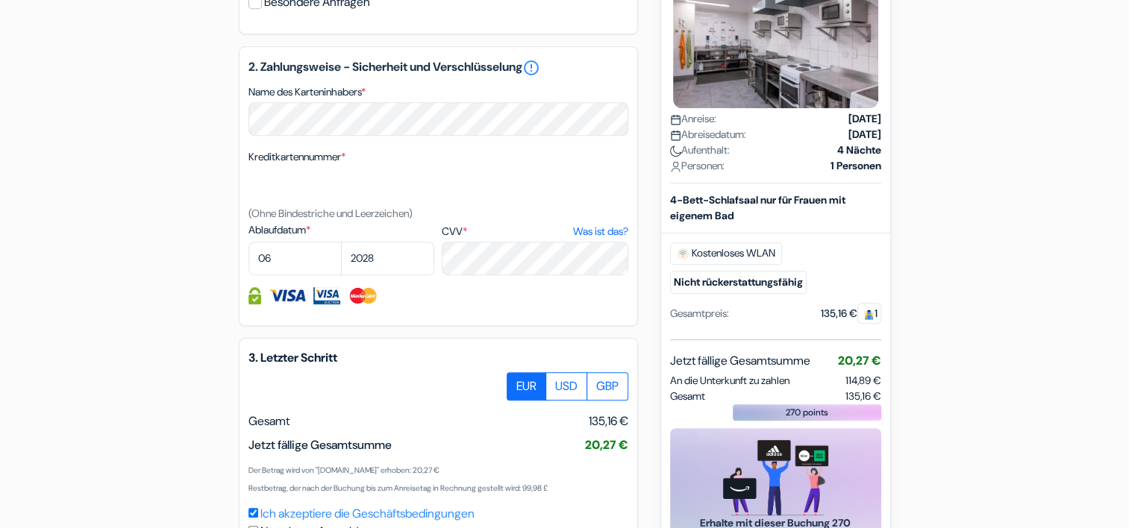
drag, startPoint x: 225, startPoint y: 328, endPoint x: 231, endPoint y: 334, distance: 7.9
click at [225, 328] on div "add_box Astor Hyde Park 191 Queensgate, London, England Details zur Unterkunft …" at bounding box center [564, 30] width 985 height 1246
click at [518, 388] on label "EUR" at bounding box center [527, 386] width 40 height 28
click at [517, 382] on input "EUR" at bounding box center [513, 377] width 10 height 10
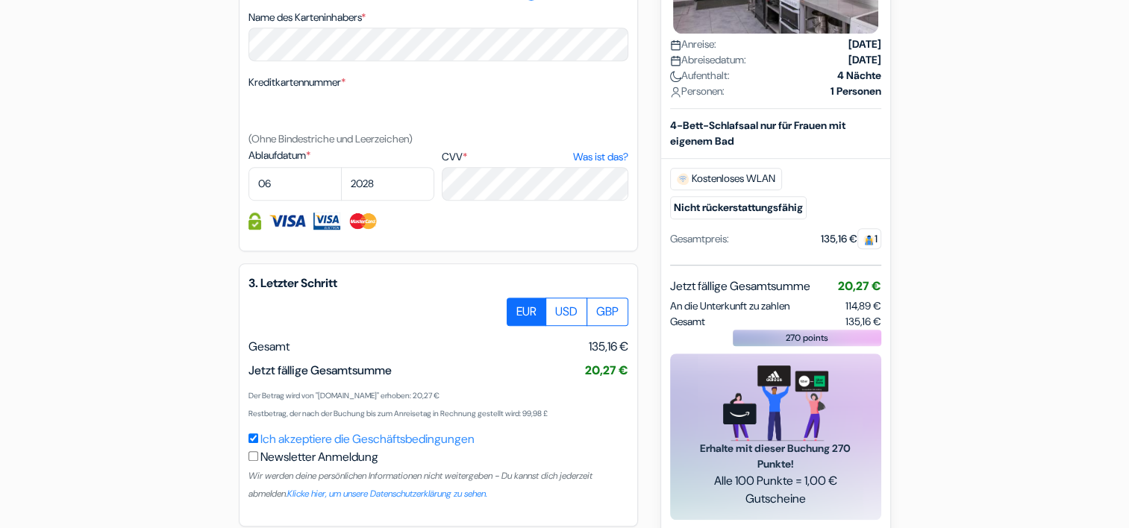
click at [258, 441] on div "Ich akzeptiere die Geschäftsbedingungen Newsletter Anmeldung Wir werden deine p…" at bounding box center [439, 467] width 380 height 72
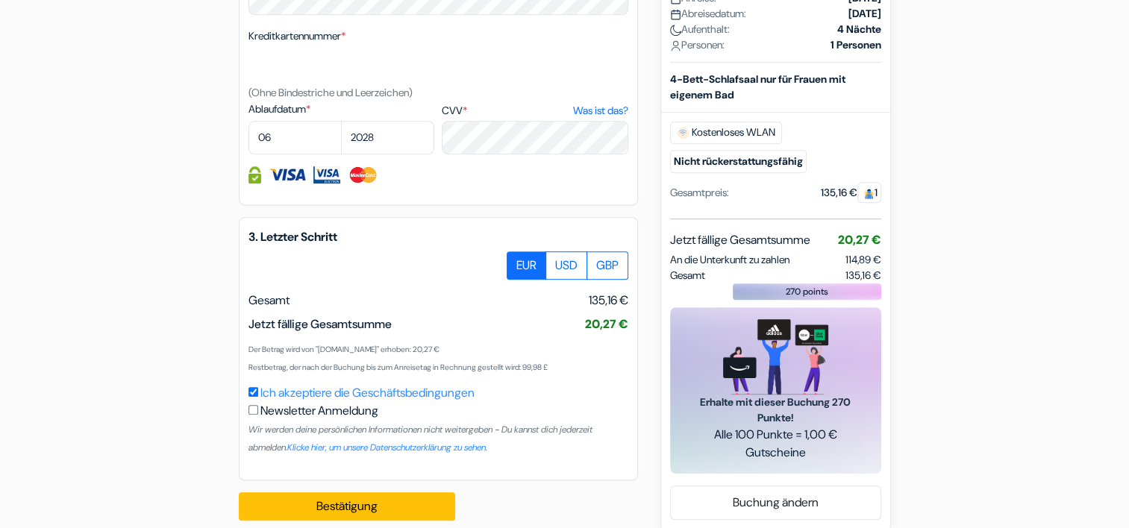
scroll to position [887, 0]
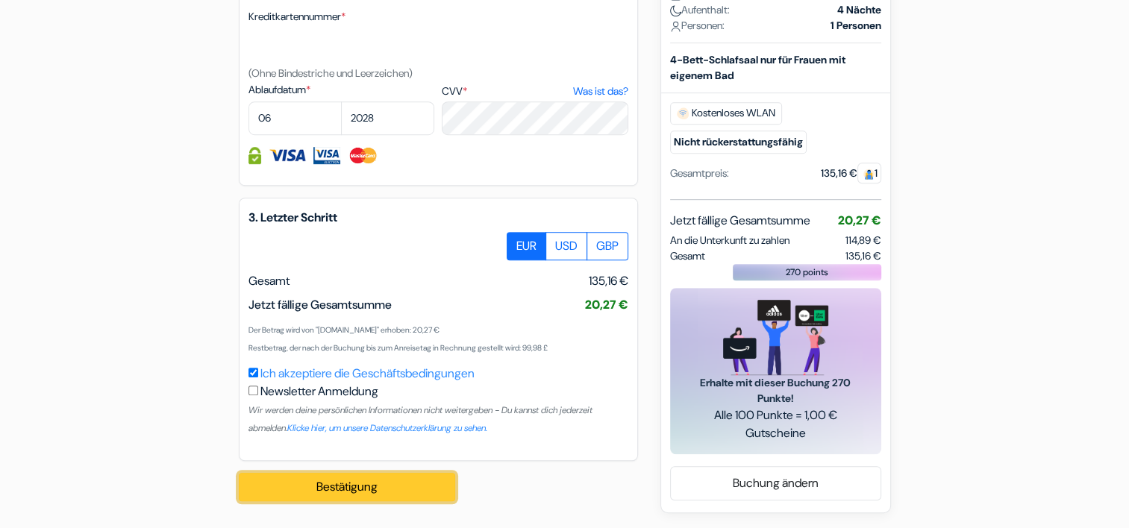
click at [372, 483] on button "Bestätigung Loading..." at bounding box center [347, 487] width 216 height 28
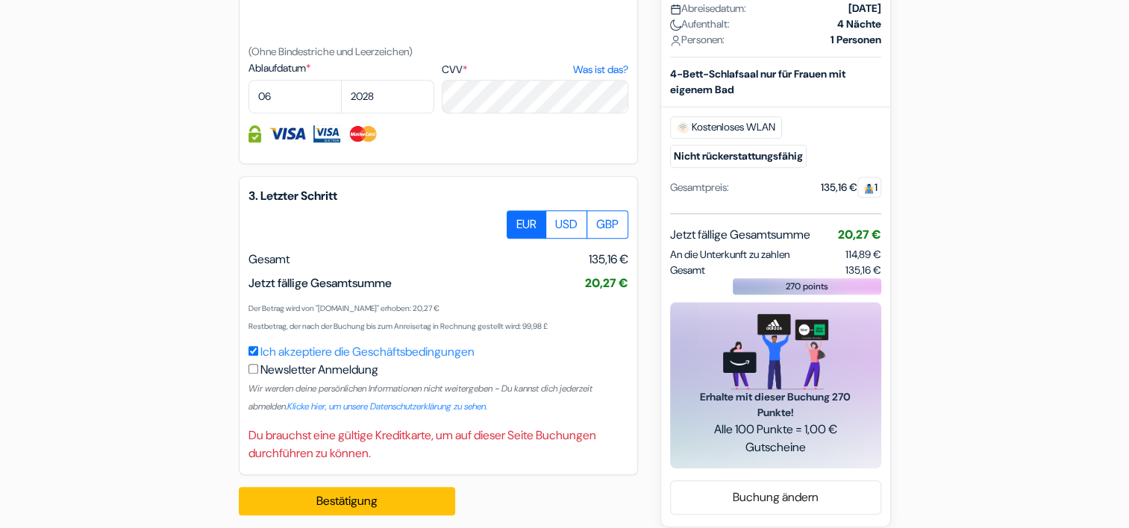
scroll to position [923, 0]
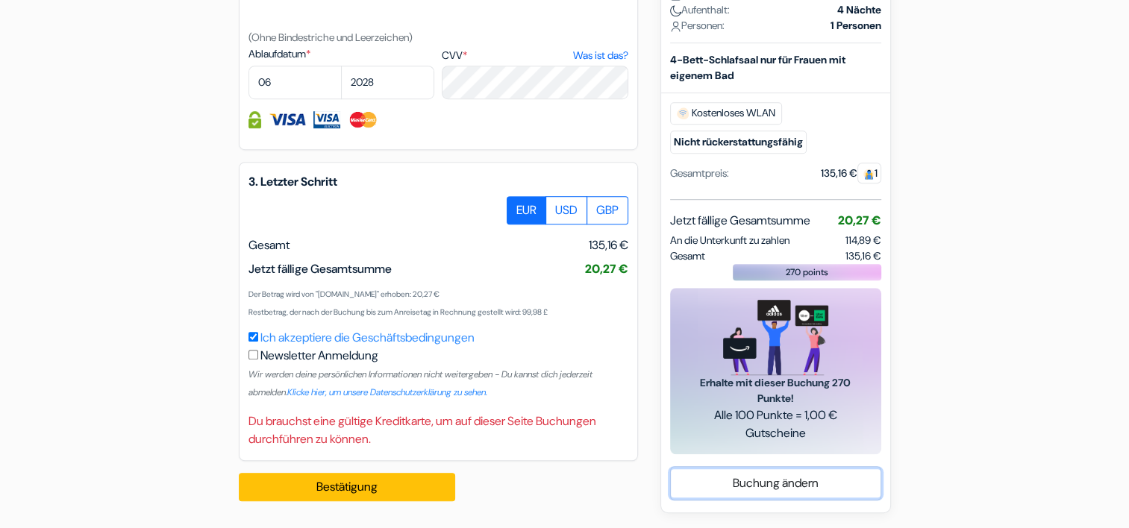
click at [772, 491] on link "Buchung ändern" at bounding box center [776, 483] width 210 height 28
